Goal: Obtain resource: Download file/media

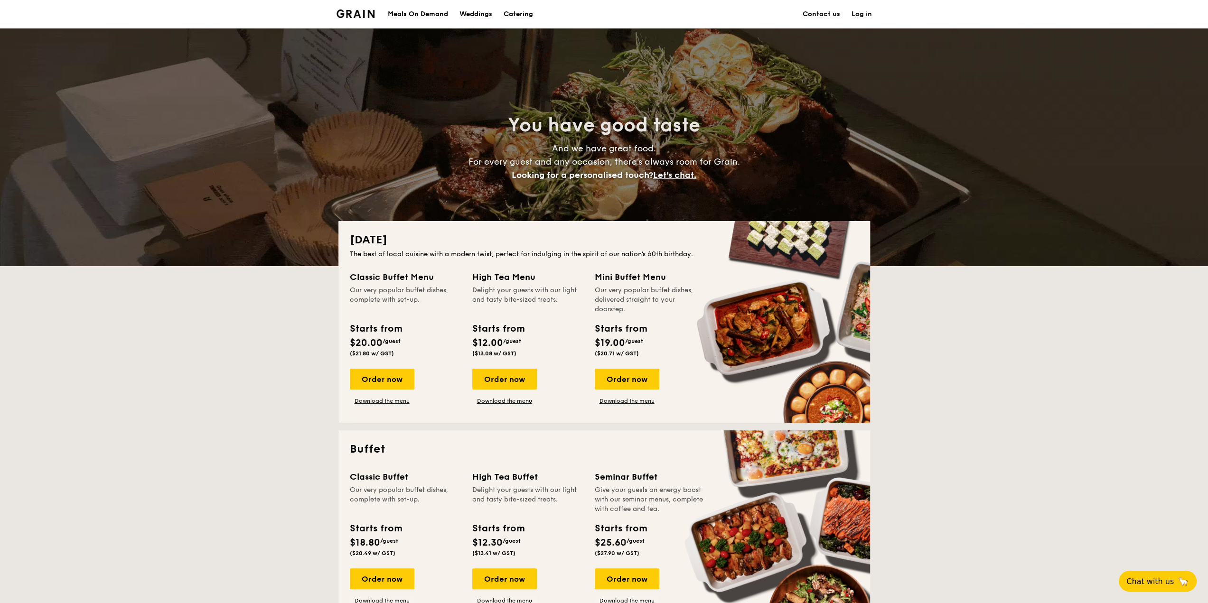
click at [345, 12] on img at bounding box center [356, 13] width 38 height 9
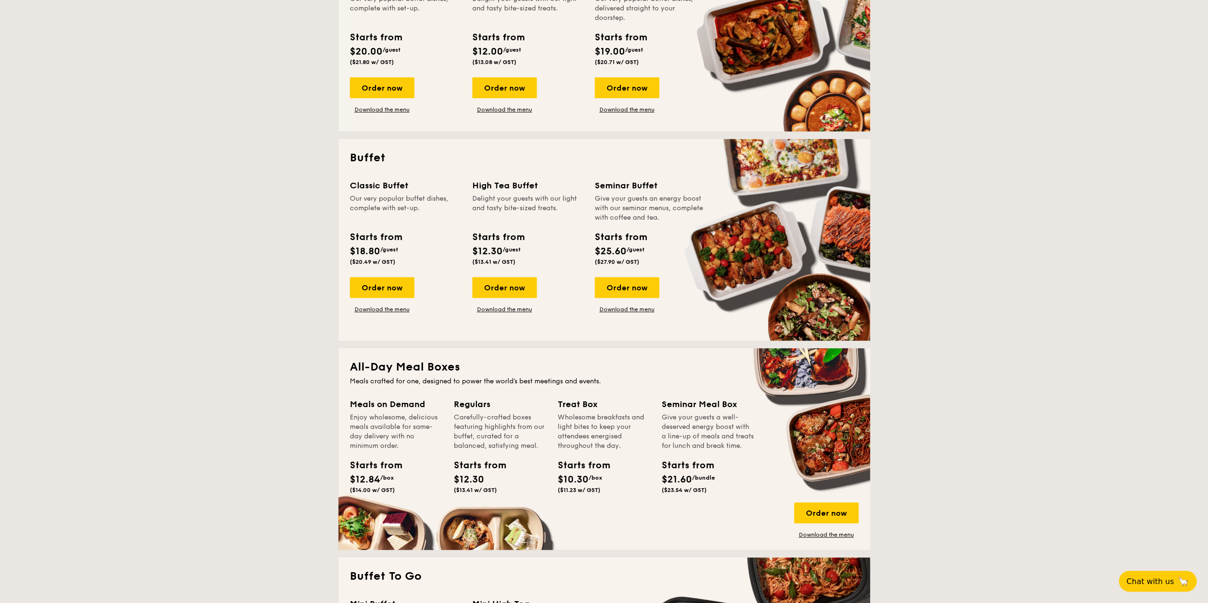
scroll to position [380, 0]
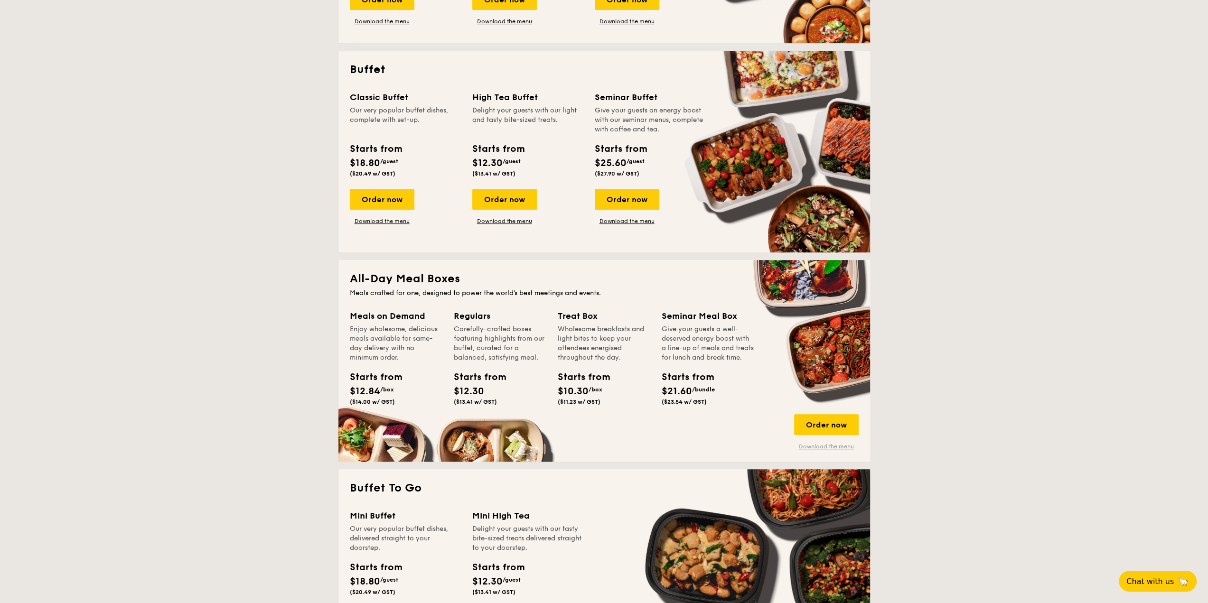
click at [840, 447] on link "Download the menu" at bounding box center [826, 447] width 65 height 8
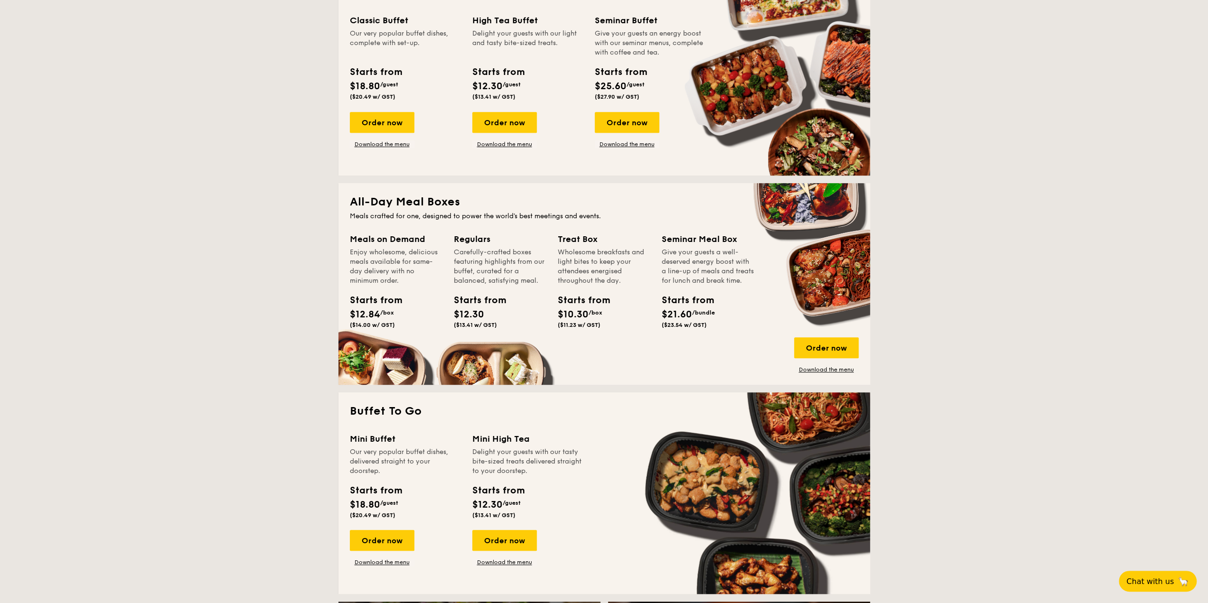
scroll to position [617, 0]
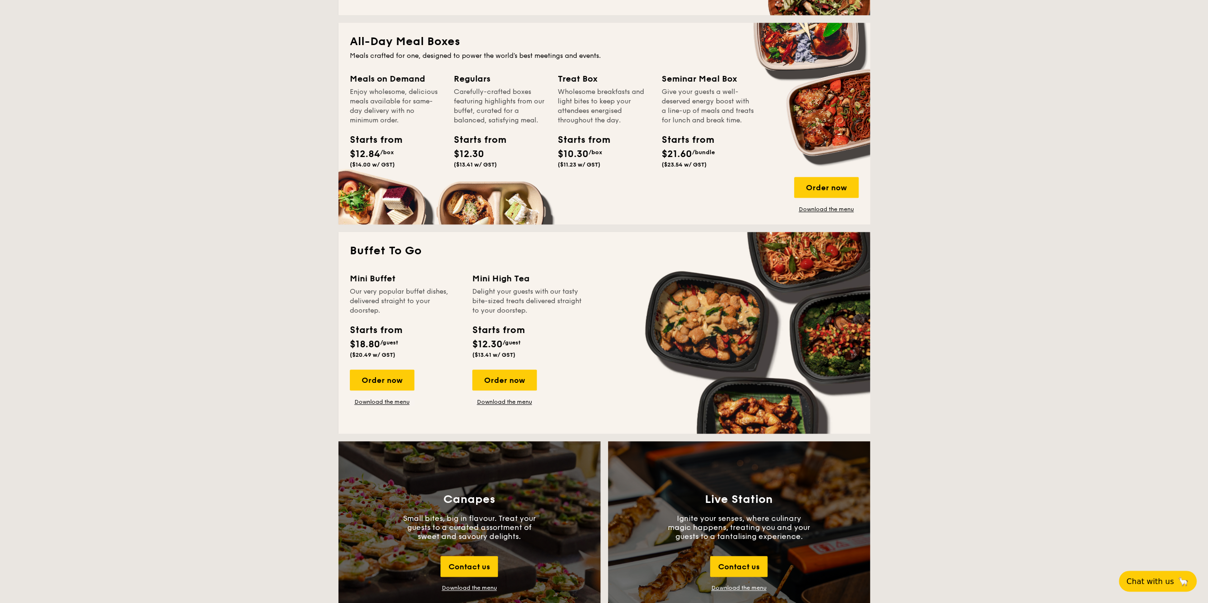
click at [523, 407] on div "Mini Buffet Our very popular buffet dishes, delivered straight to your doorstep…" at bounding box center [604, 347] width 509 height 150
click at [523, 404] on link "Download the menu" at bounding box center [504, 402] width 65 height 8
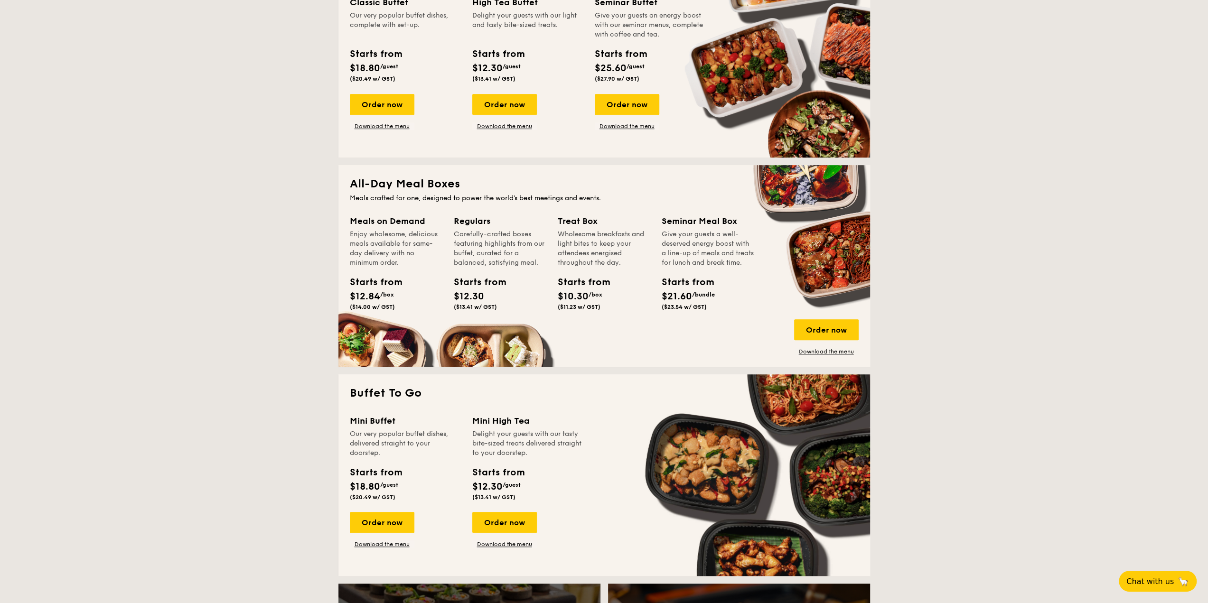
scroll to position [759, 0]
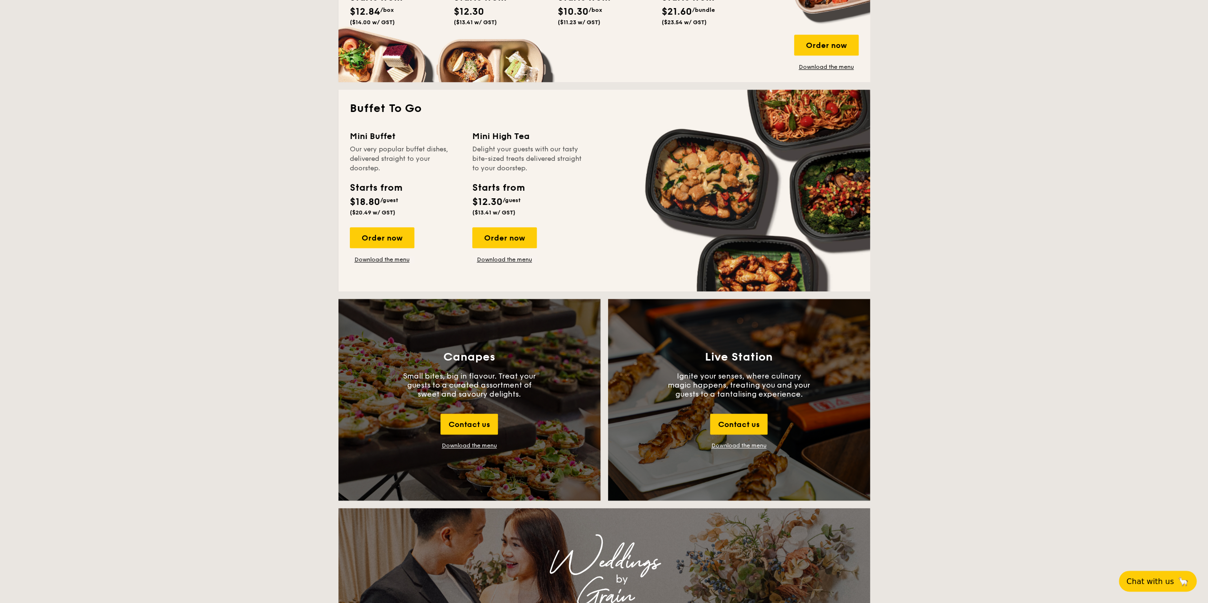
click at [975, 203] on div "[DATE] The best of local cuisine with a modern twist, perfect for indulging in …" at bounding box center [604, 493] width 1208 height 2062
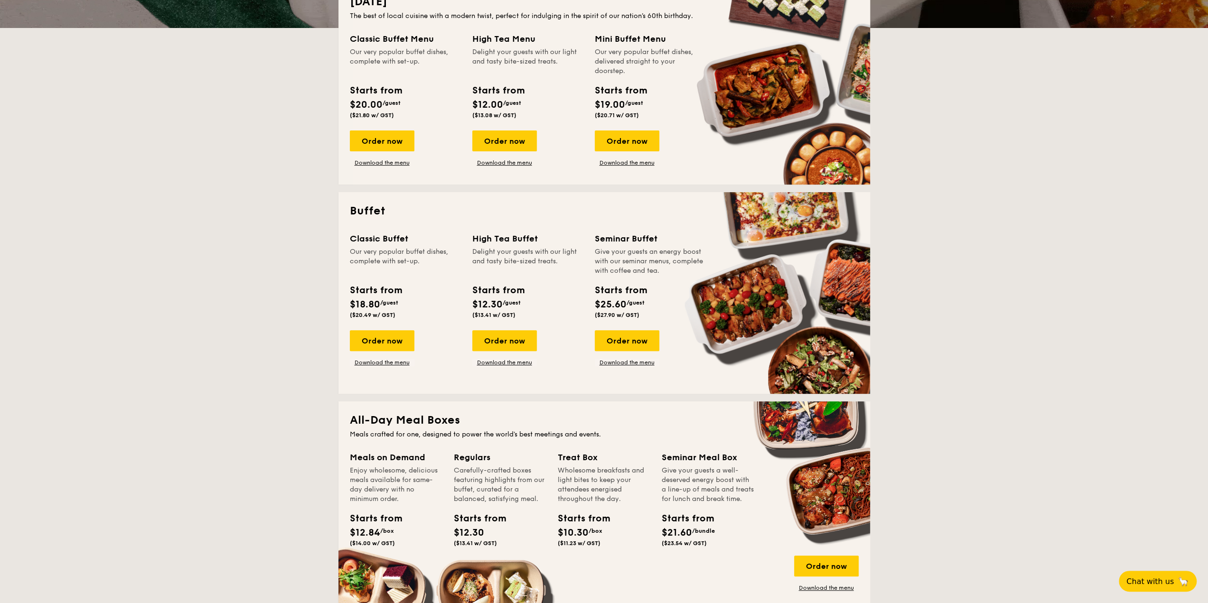
scroll to position [332, 0]
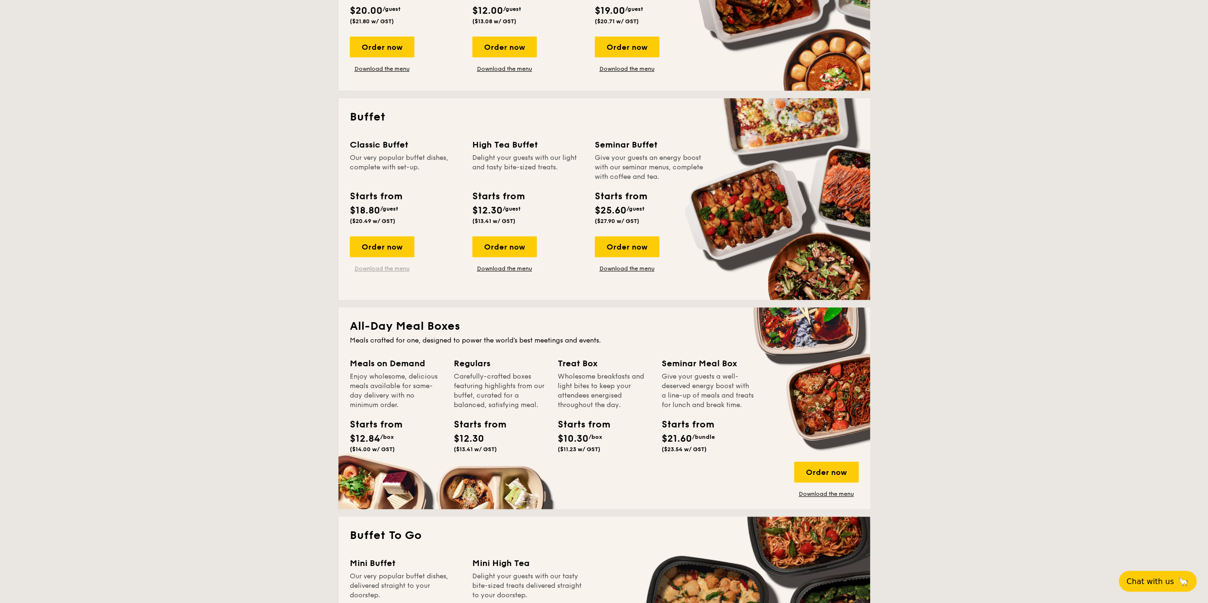
click at [395, 267] on link "Download the menu" at bounding box center [382, 269] width 65 height 8
